Goal: Information Seeking & Learning: Learn about a topic

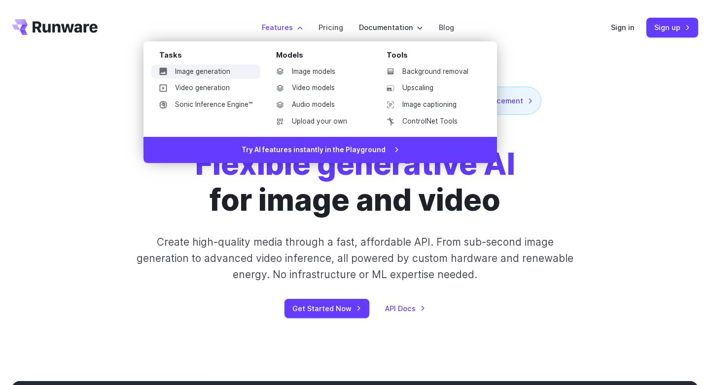
click at [225, 70] on link "Image generation" at bounding box center [205, 72] width 109 height 15
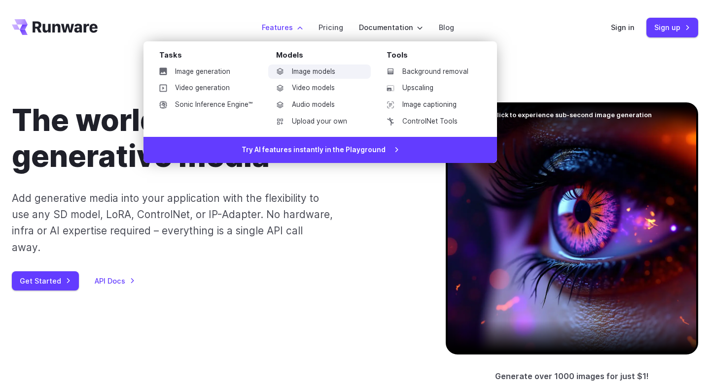
click at [309, 76] on link "Image models" at bounding box center [319, 72] width 103 height 15
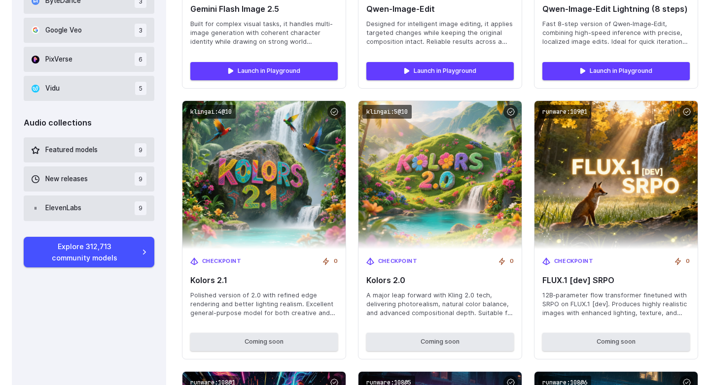
scroll to position [803, 0]
